Goal: Transaction & Acquisition: Purchase product/service

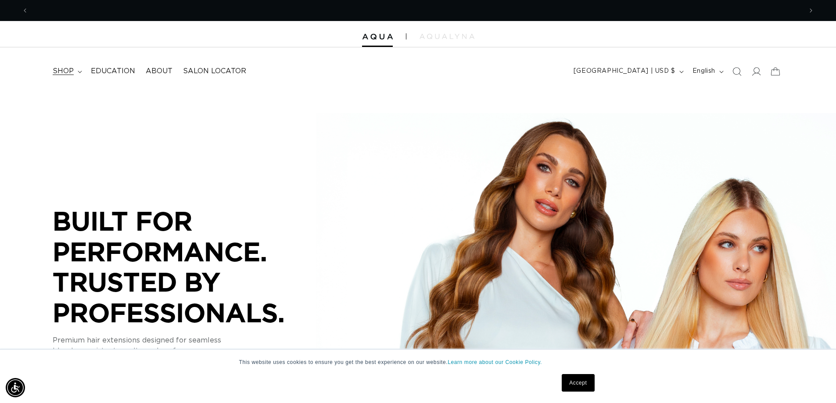
scroll to position [0, 774]
click at [66, 68] on span "shop" at bounding box center [63, 71] width 21 height 9
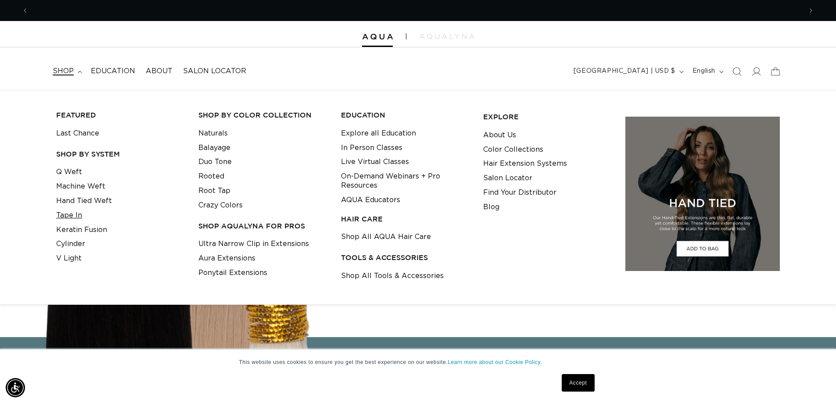
scroll to position [0, 1548]
click at [65, 214] on link "Tape In" at bounding box center [69, 216] width 26 height 14
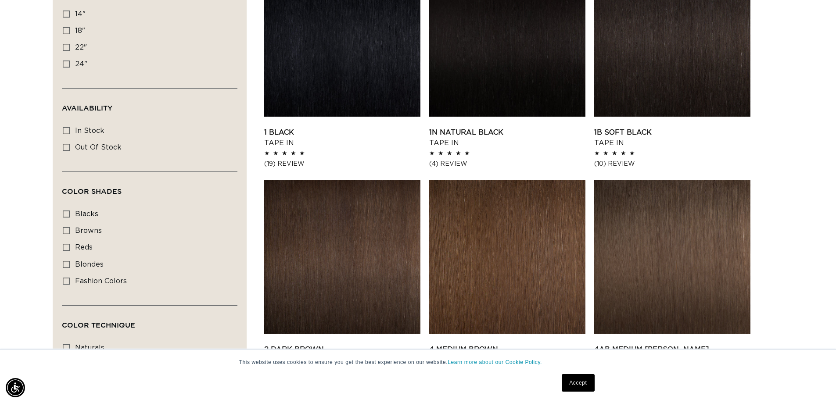
scroll to position [0, 774]
click at [109, 285] on label "fashion colors fashion colors (8 products)" at bounding box center [147, 281] width 169 height 17
click at [70, 285] on input "fashion colors fashion colors (8 products)" at bounding box center [66, 281] width 7 height 7
checkbox input "true"
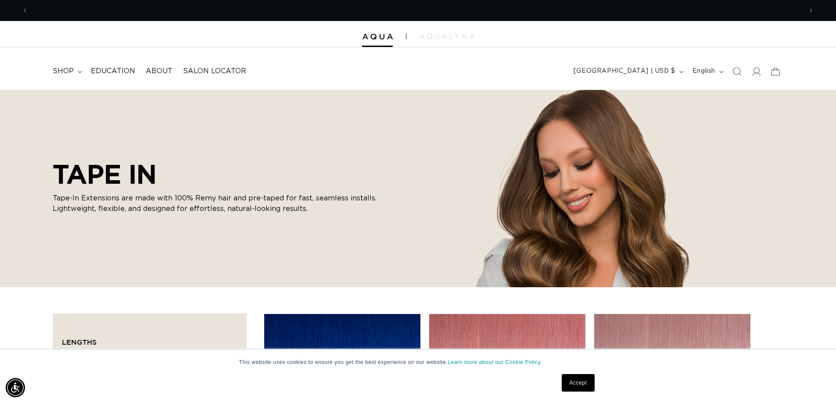
scroll to position [0, 774]
click at [439, 32] on div at bounding box center [418, 34] width 836 height 26
click at [439, 40] on div at bounding box center [418, 34] width 836 height 26
click at [455, 36] on img at bounding box center [447, 36] width 55 height 5
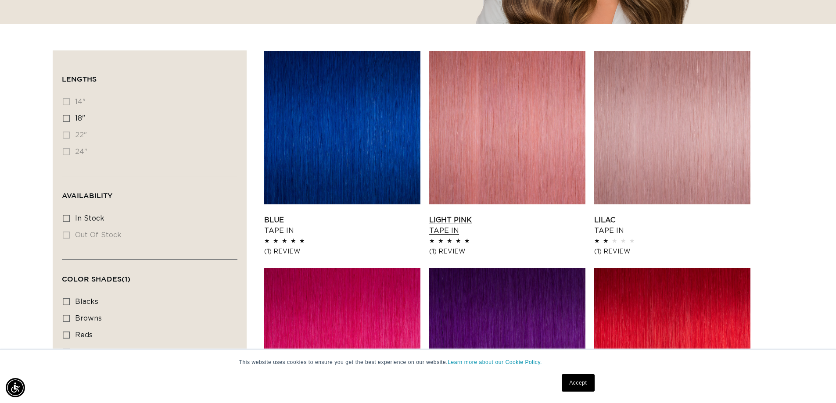
scroll to position [0, 0]
click at [551, 215] on link "Light Pink Tape In" at bounding box center [507, 225] width 156 height 21
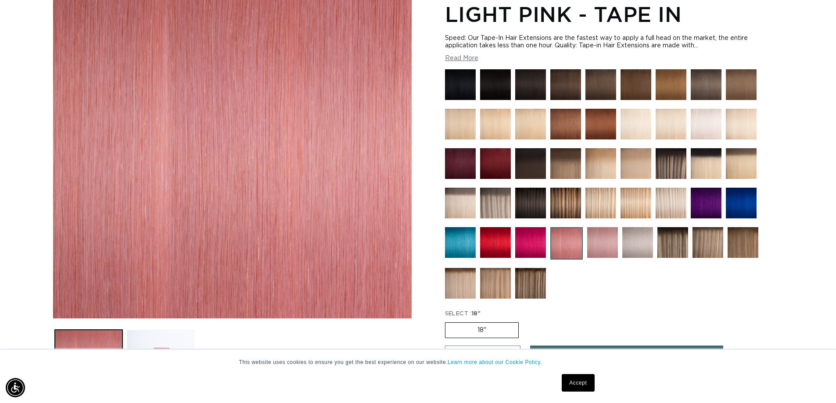
scroll to position [0, 774]
click at [594, 252] on img at bounding box center [602, 242] width 31 height 31
